Goal: Task Accomplishment & Management: Use online tool/utility

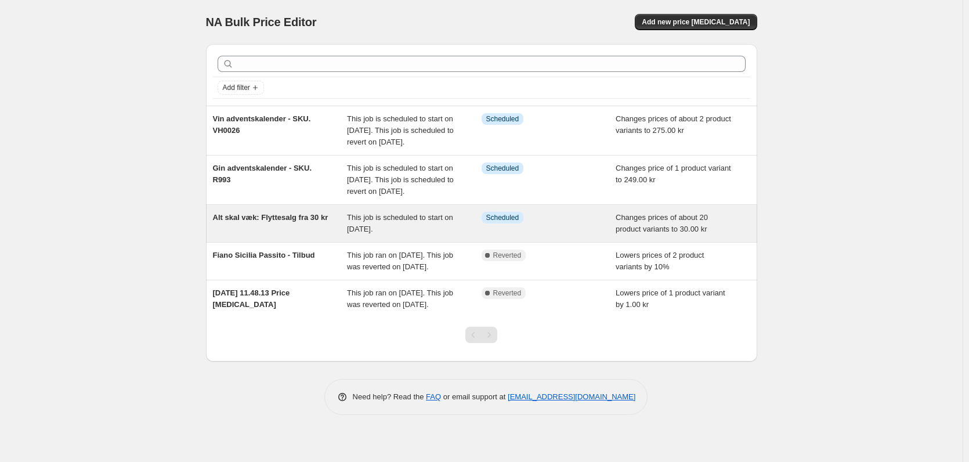
click at [297, 222] on span "Alt skal væk: Flyttesalg fra 30 kr" at bounding box center [270, 217] width 115 height 9
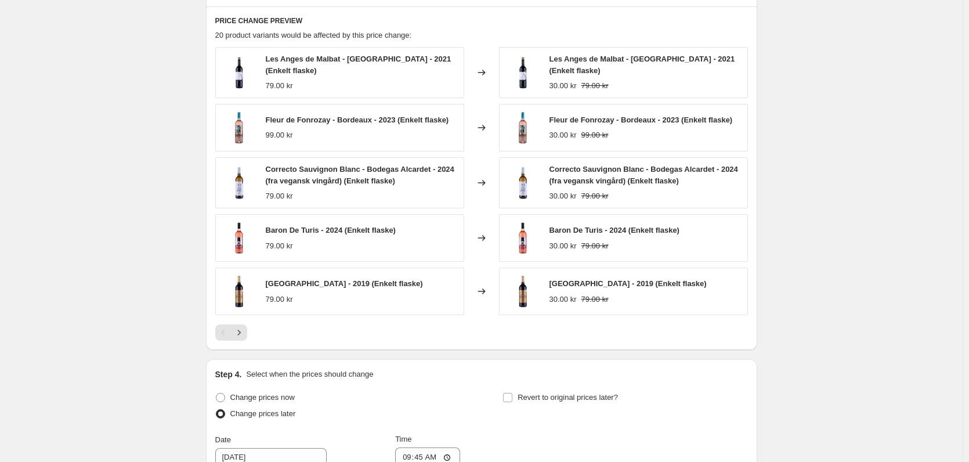
scroll to position [580, 0]
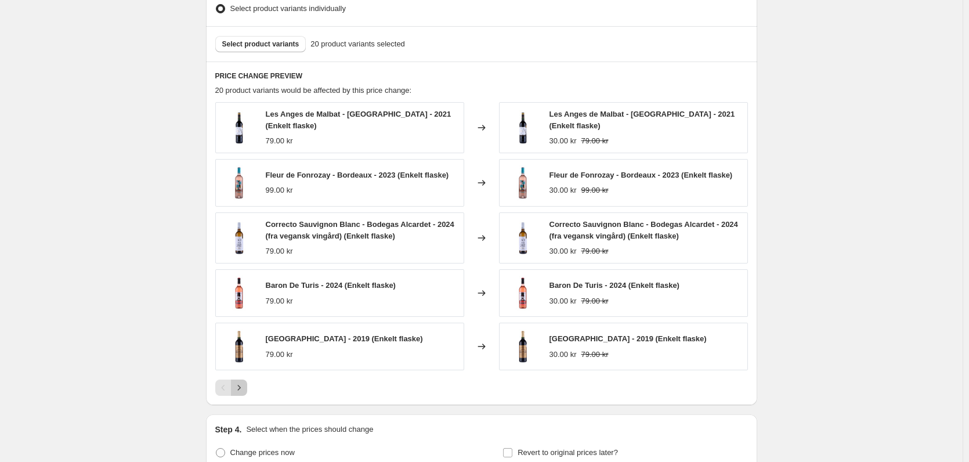
click at [241, 385] on icon "Next" at bounding box center [239, 388] width 12 height 12
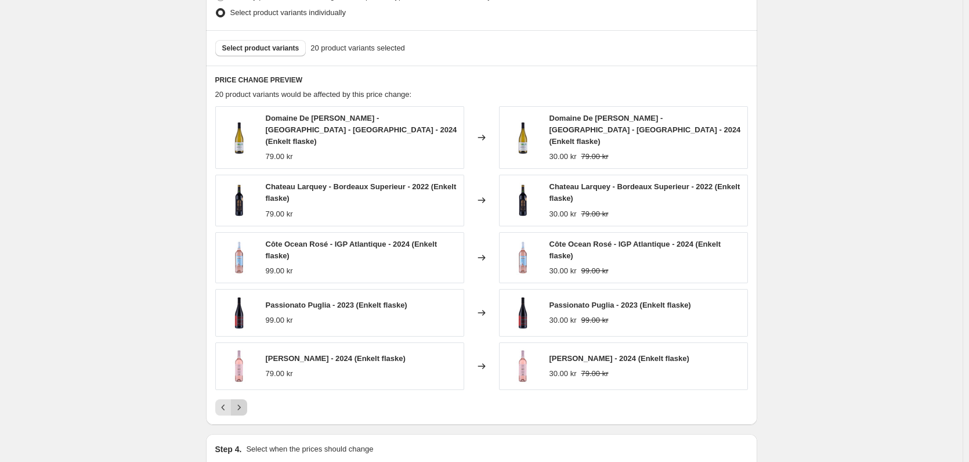
click at [241, 399] on button "Next" at bounding box center [239, 407] width 16 height 16
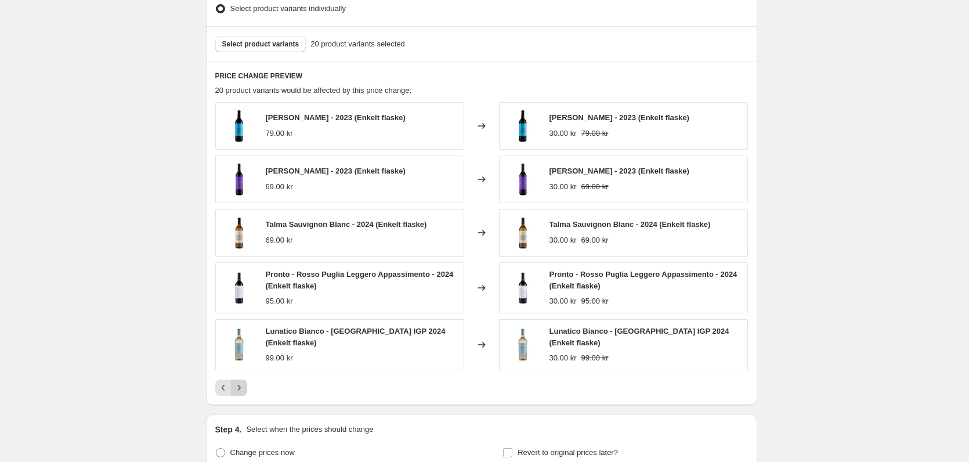
click at [241, 385] on icon "Next" at bounding box center [239, 388] width 12 height 12
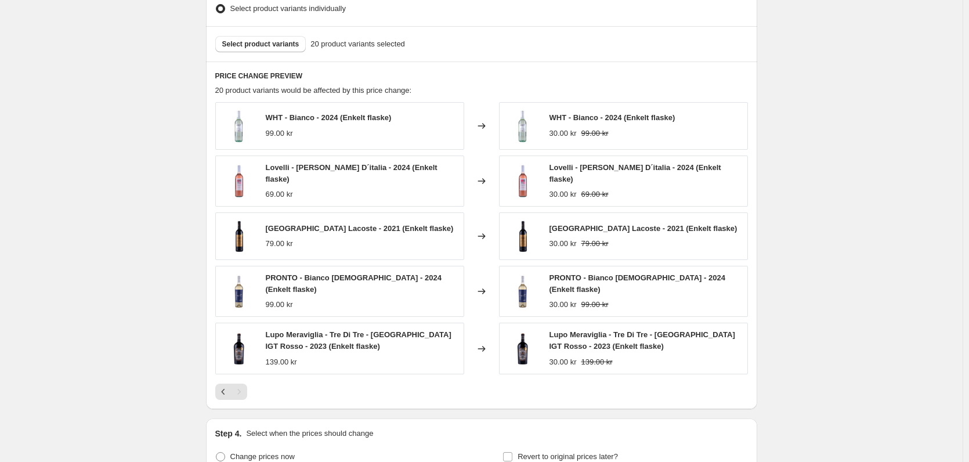
click at [330, 347] on div "Lupo Meraviglia - Tre Di Tre - [GEOGRAPHIC_DATA] IGT Rosso - 2023 (Enkelt flask…" at bounding box center [362, 348] width 192 height 38
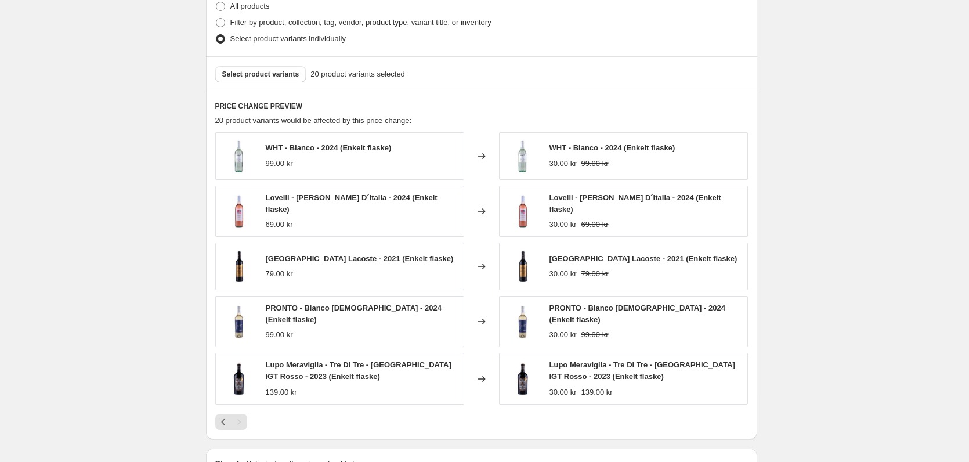
scroll to position [522, 0]
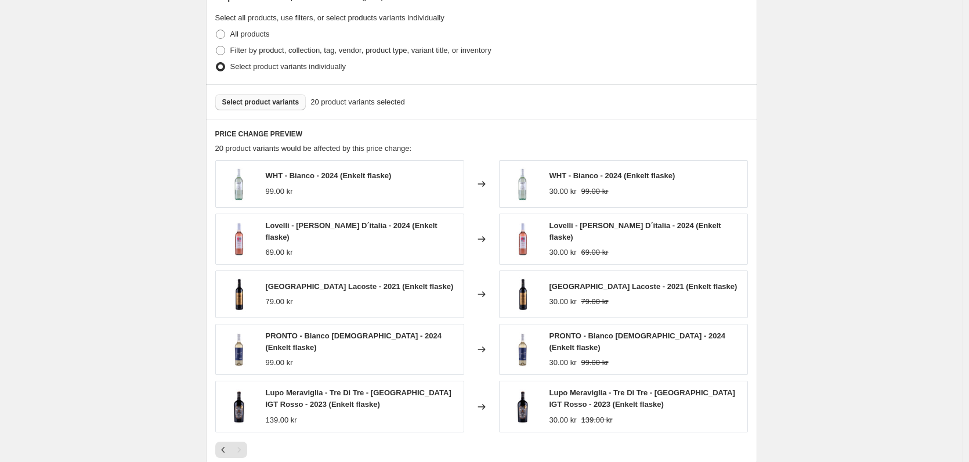
click at [267, 106] on span "Select product variants" at bounding box center [260, 101] width 77 height 9
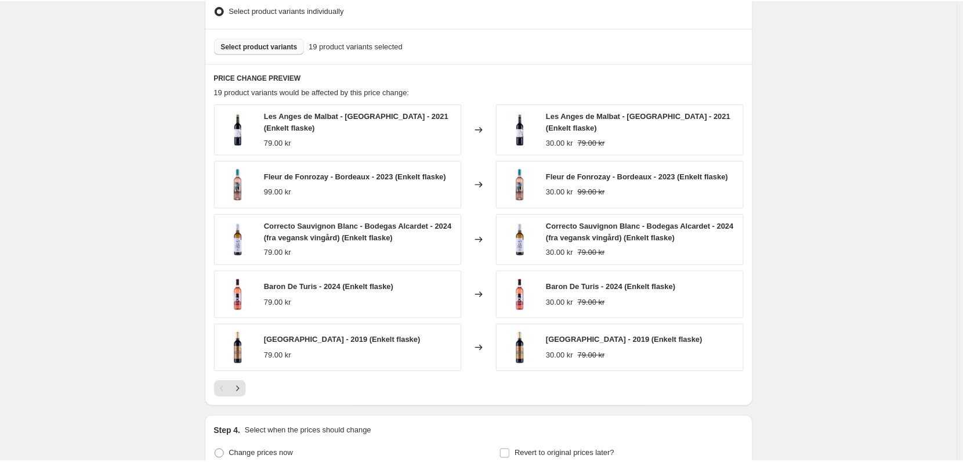
scroll to position [580, 0]
click at [238, 383] on icon "Next" at bounding box center [239, 388] width 12 height 12
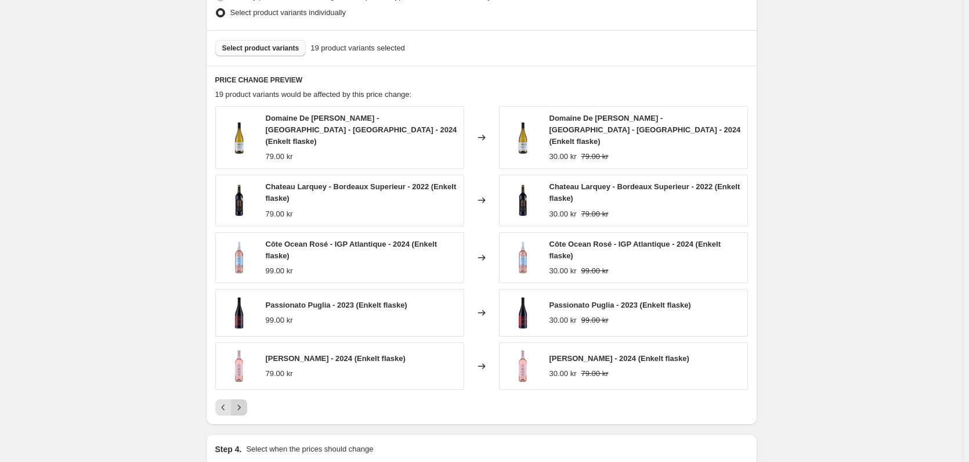
click at [244, 401] on icon "Next" at bounding box center [239, 407] width 12 height 12
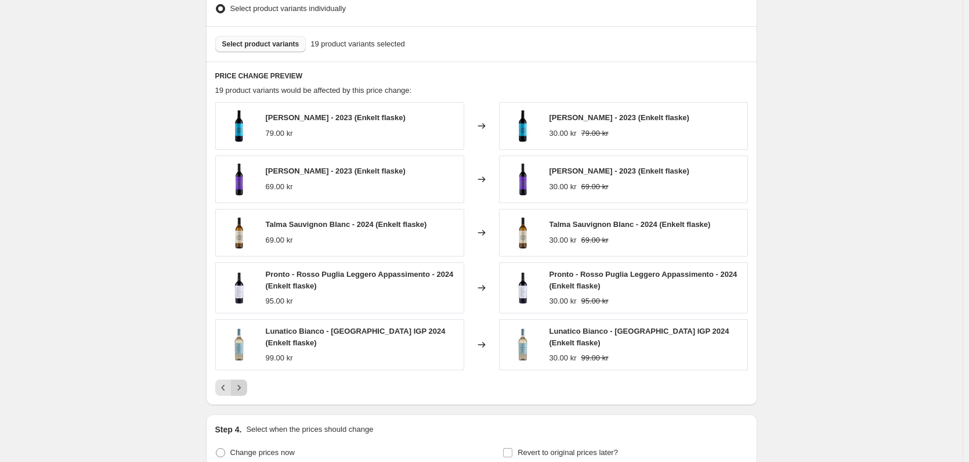
click at [244, 385] on icon "Next" at bounding box center [239, 388] width 12 height 12
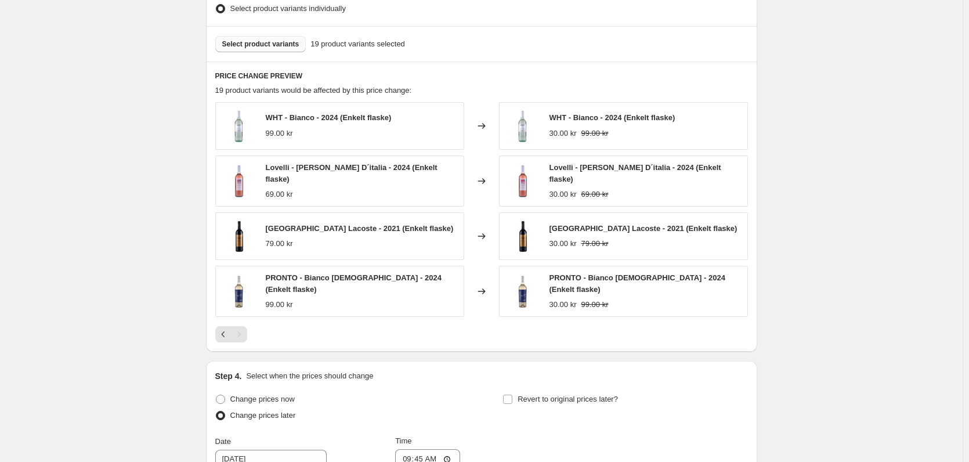
click at [270, 43] on span "Select product variants" at bounding box center [260, 43] width 77 height 9
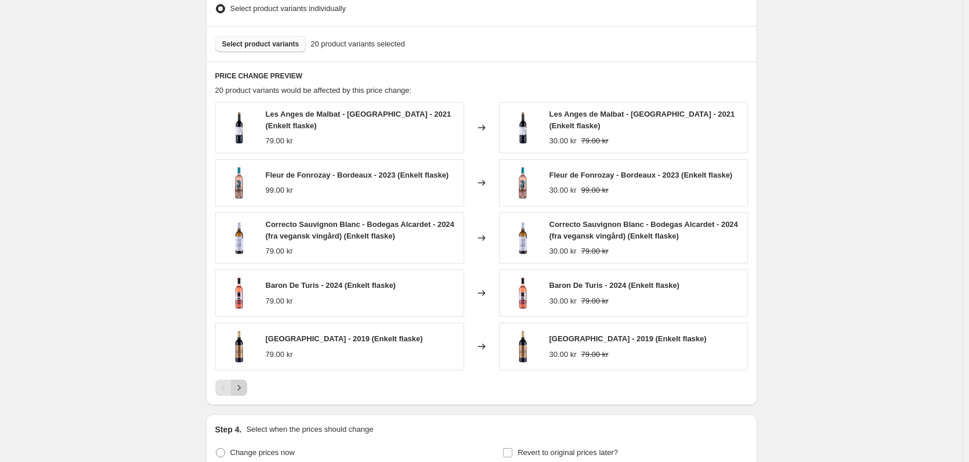
click at [242, 382] on icon "Next" at bounding box center [239, 388] width 12 height 12
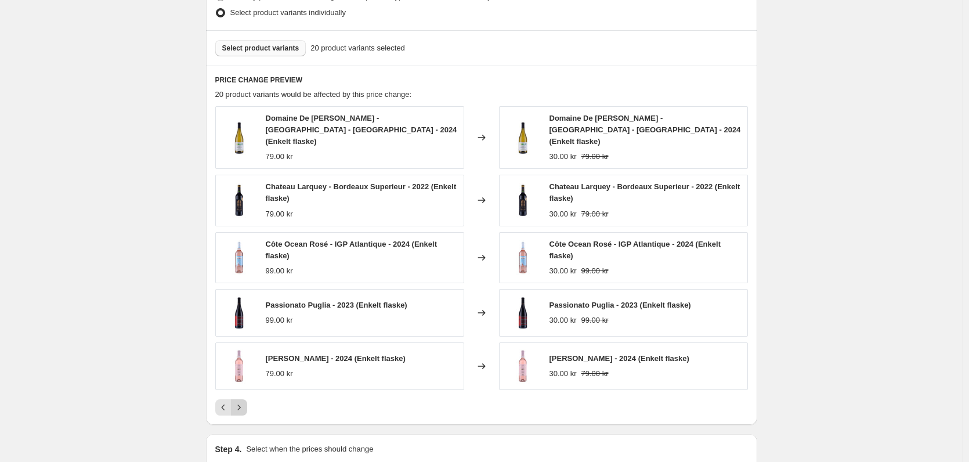
click at [242, 381] on div "Domaine De [PERSON_NAME] - [GEOGRAPHIC_DATA] - [GEOGRAPHIC_DATA] - 2024 (Enkelt…" at bounding box center [481, 260] width 533 height 309
click at [239, 401] on icon "Next" at bounding box center [239, 407] width 12 height 12
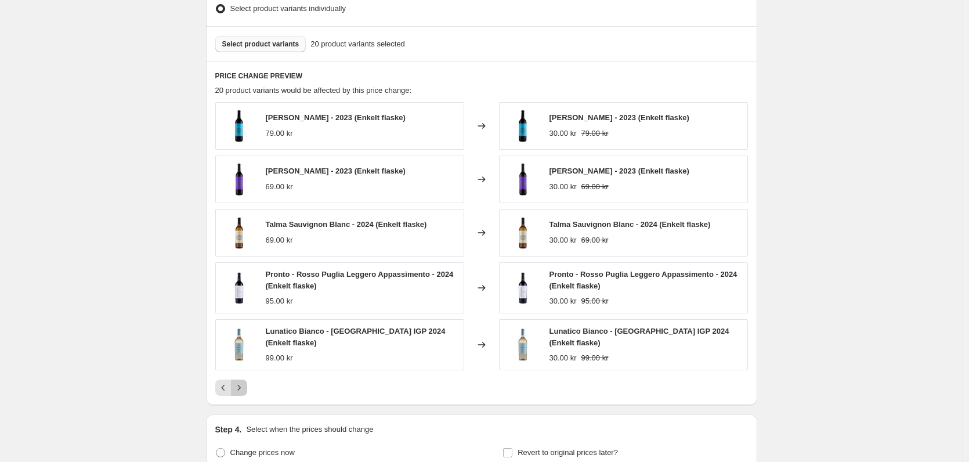
click at [242, 390] on icon "Next" at bounding box center [239, 388] width 12 height 12
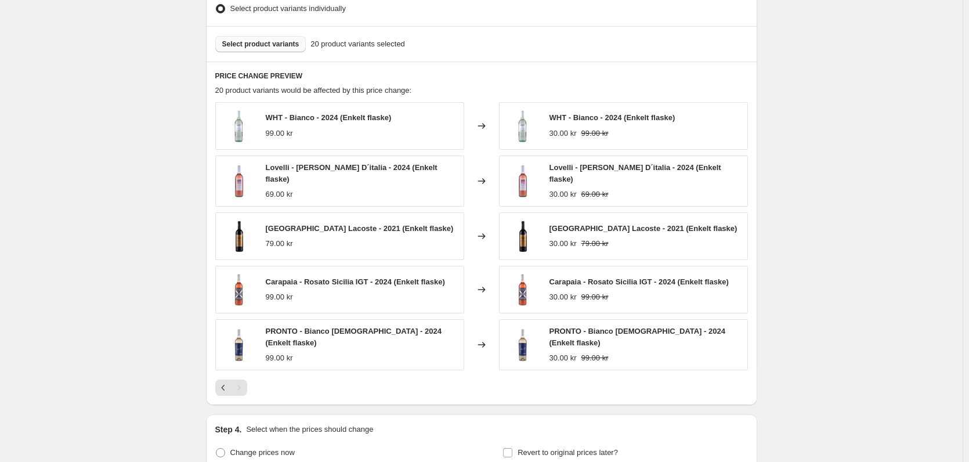
click at [272, 44] on span "Select product variants" at bounding box center [260, 43] width 77 height 9
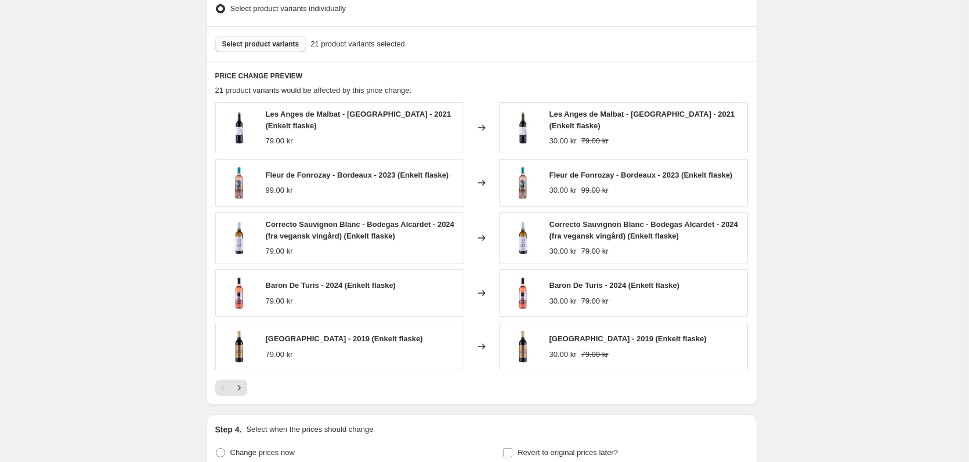
click at [281, 41] on span "Select product variants" at bounding box center [260, 43] width 77 height 9
click at [242, 383] on icon "Next" at bounding box center [239, 388] width 12 height 12
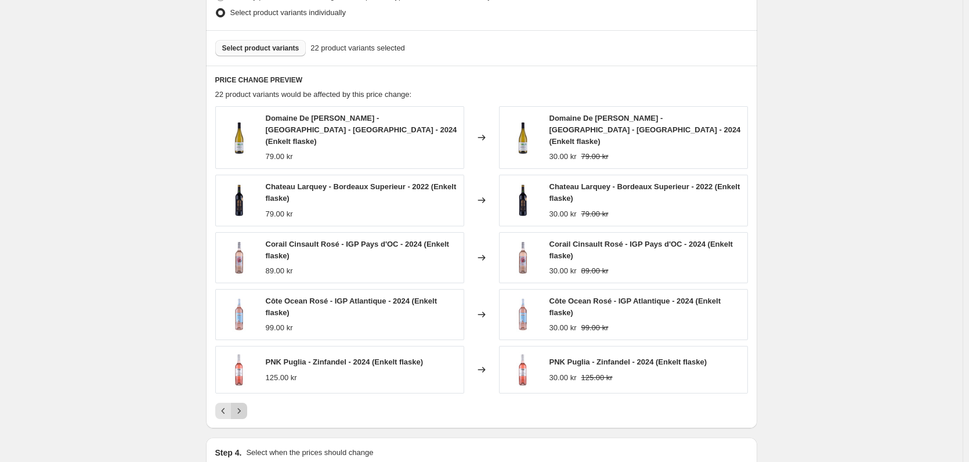
click at [243, 405] on icon "Next" at bounding box center [239, 411] width 12 height 12
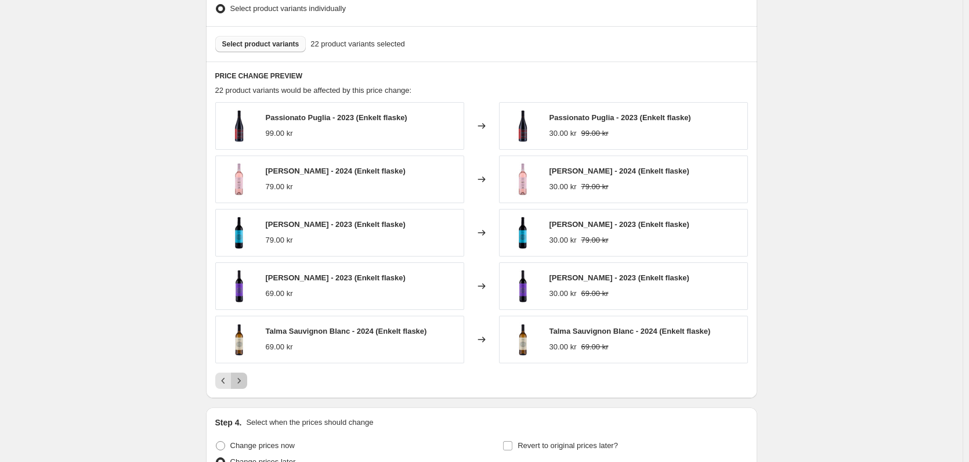
click at [242, 381] on icon "Next" at bounding box center [239, 381] width 12 height 12
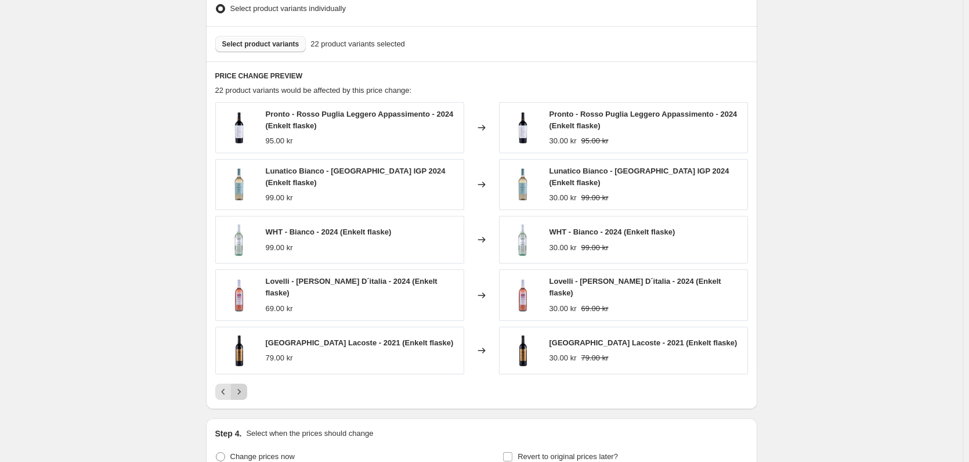
click at [245, 386] on icon "Next" at bounding box center [239, 392] width 12 height 12
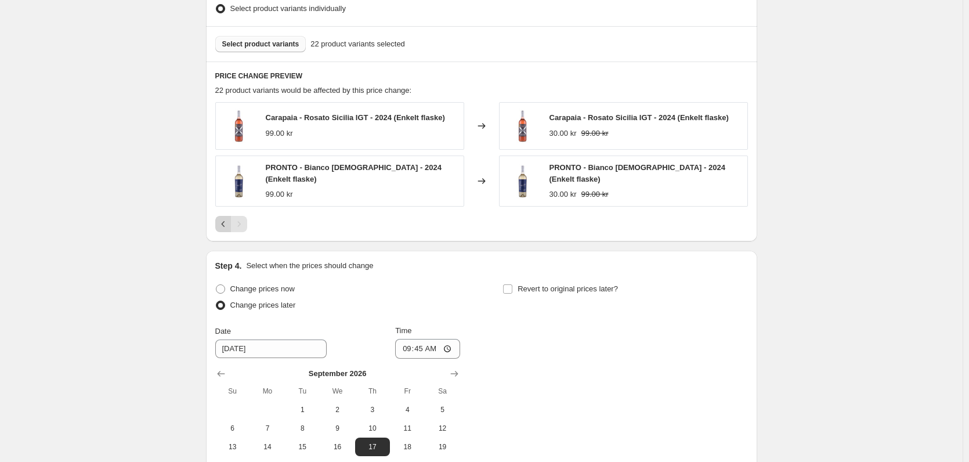
click at [227, 224] on icon "Previous" at bounding box center [224, 224] width 12 height 12
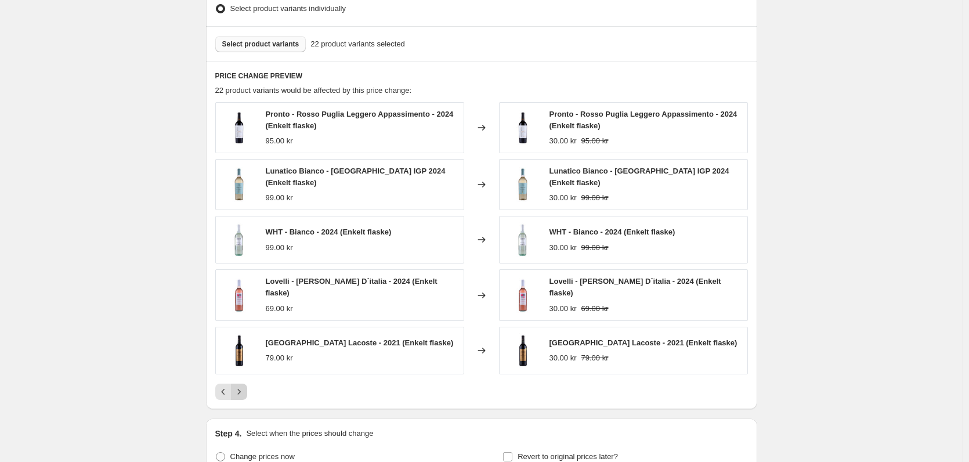
click at [245, 386] on icon "Next" at bounding box center [239, 392] width 12 height 12
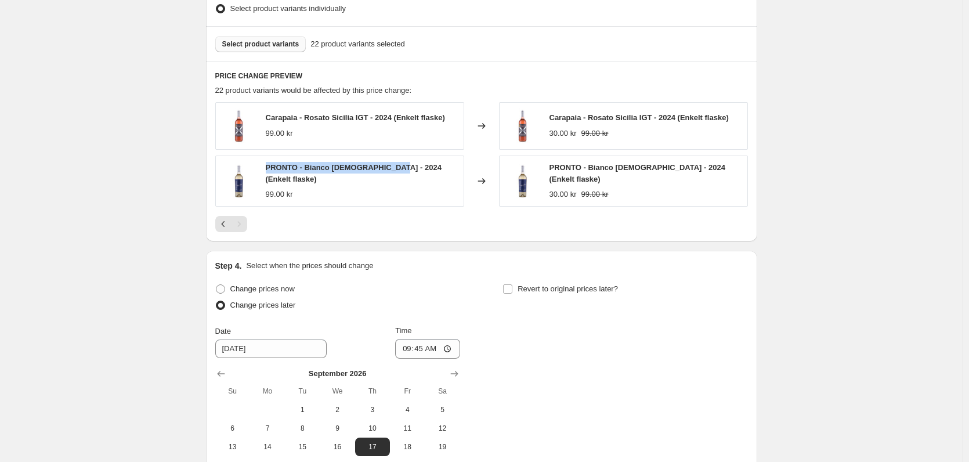
drag, startPoint x: 267, startPoint y: 168, endPoint x: 394, endPoint y: 174, distance: 127.2
click at [394, 174] on div "PRONTO - Bianco [DEMOGRAPHIC_DATA] - 2024 (Enkelt flaske) 99.00 kr" at bounding box center [339, 180] width 249 height 51
copy span "PRONTO - Bianco [DEMOGRAPHIC_DATA] - 2024"
